Goal: Transaction & Acquisition: Purchase product/service

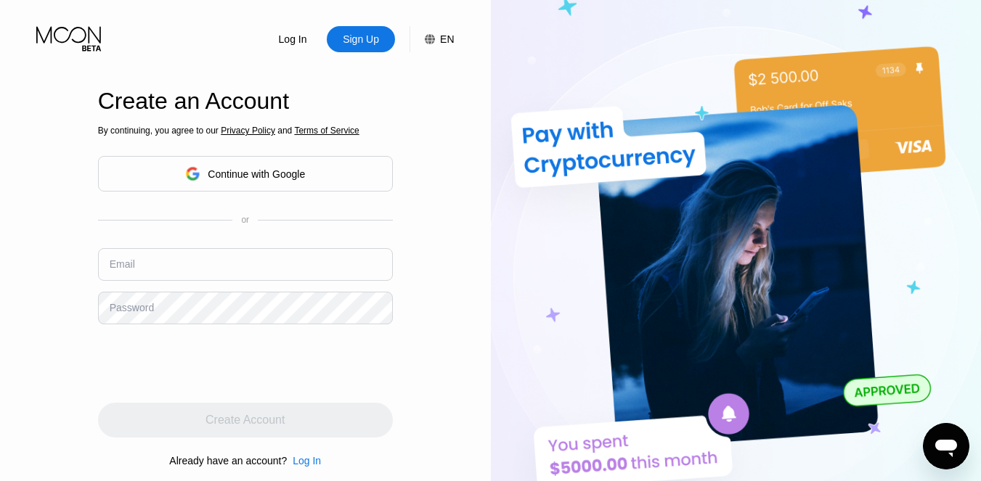
click at [226, 182] on div "Continue with Google" at bounding box center [245, 174] width 120 height 23
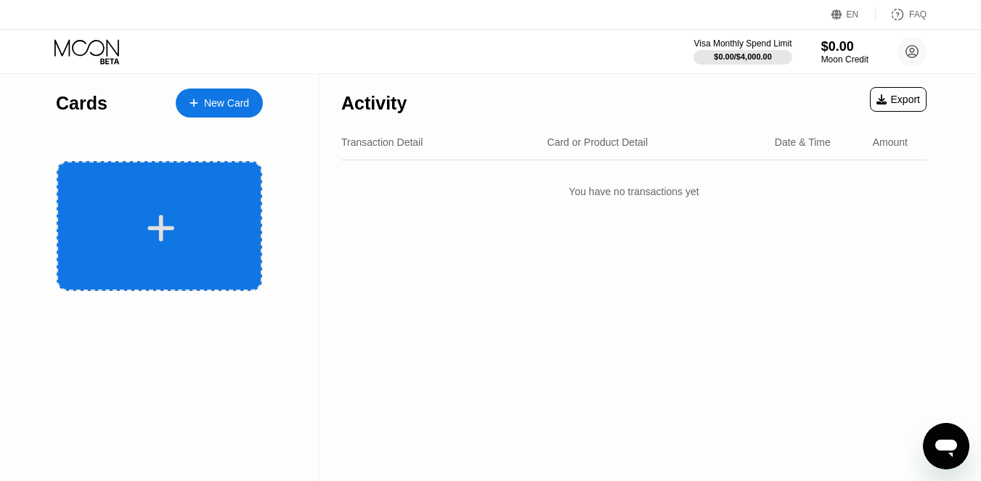
click at [173, 216] on icon at bounding box center [161, 228] width 28 height 33
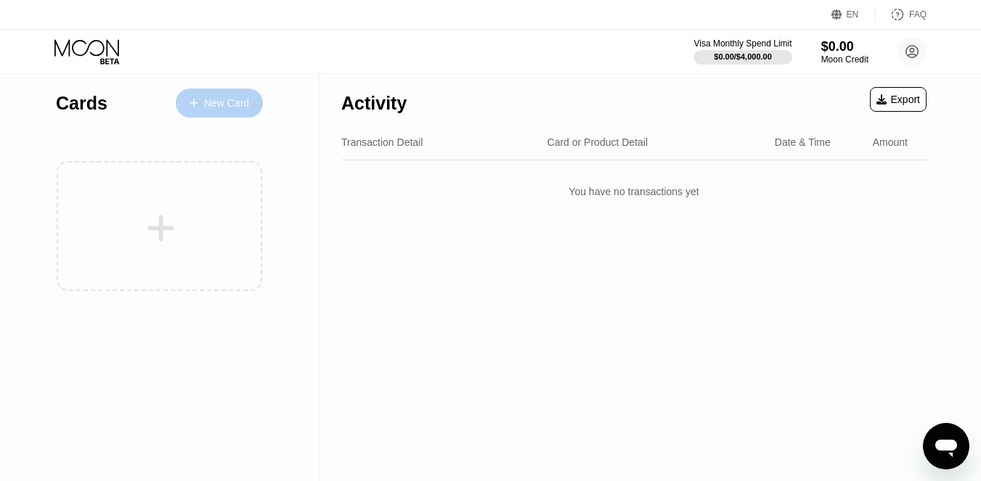
click at [232, 100] on div "New Card" at bounding box center [226, 103] width 45 height 12
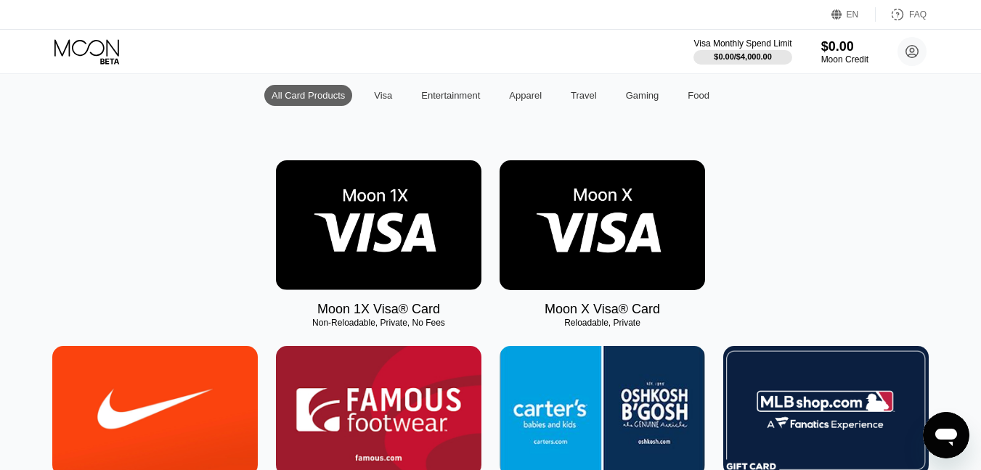
scroll to position [218, 0]
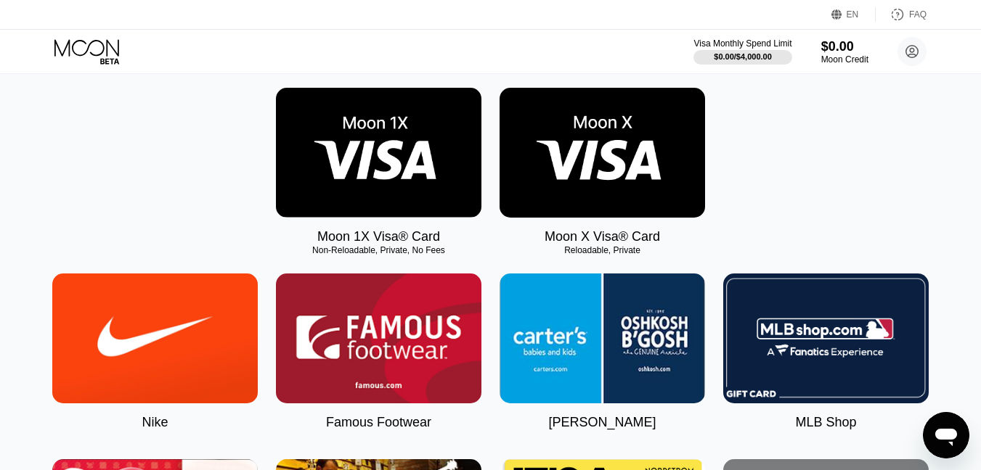
click at [406, 175] on img at bounding box center [378, 153] width 205 height 130
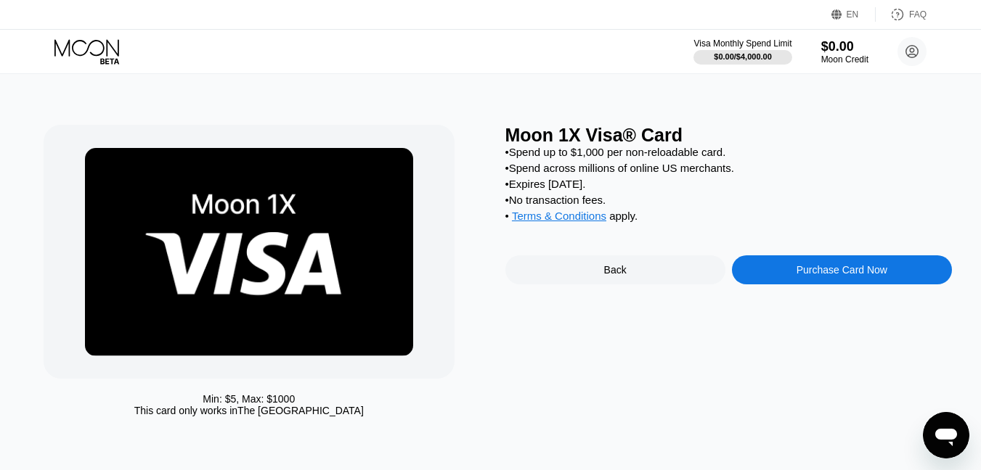
click at [851, 276] on div "Purchase Card Now" at bounding box center [841, 270] width 91 height 12
